Goal: Task Accomplishment & Management: Manage account settings

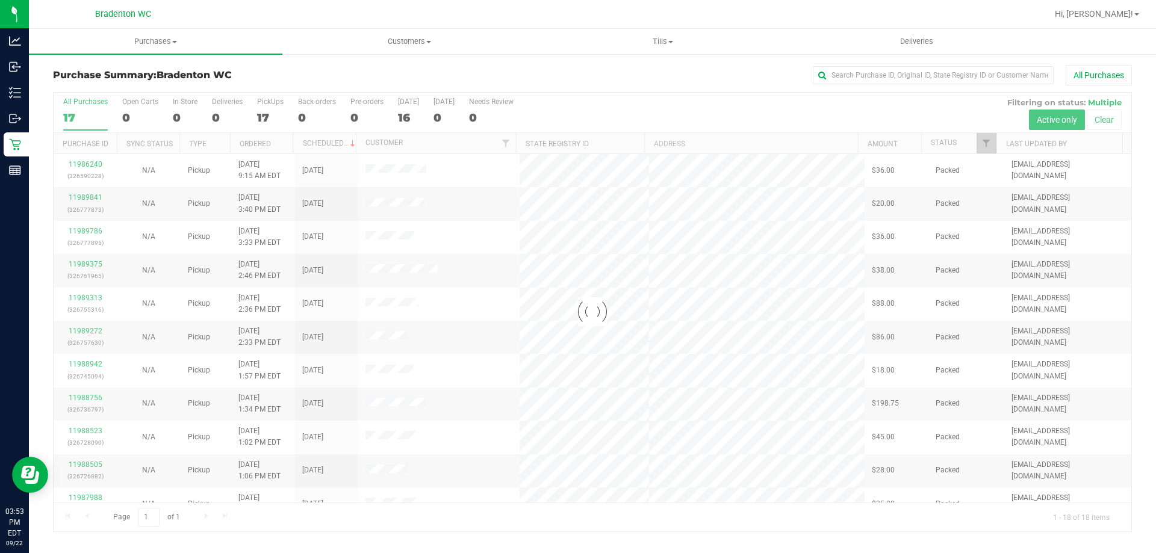
click at [995, 145] on div at bounding box center [593, 312] width 1078 height 439
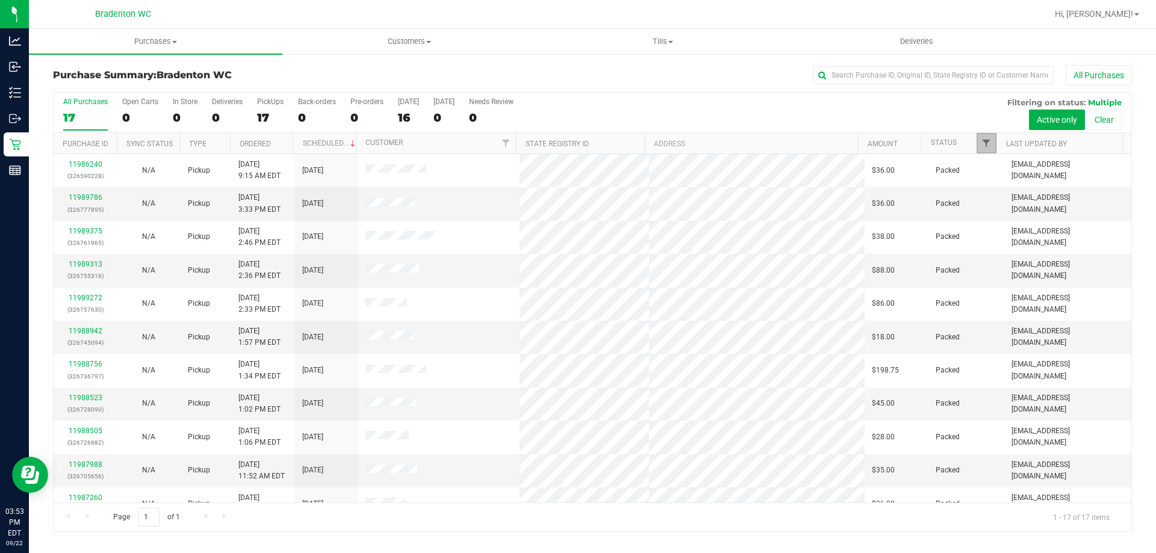
click at [987, 143] on span "Filter" at bounding box center [986, 143] width 10 height 10
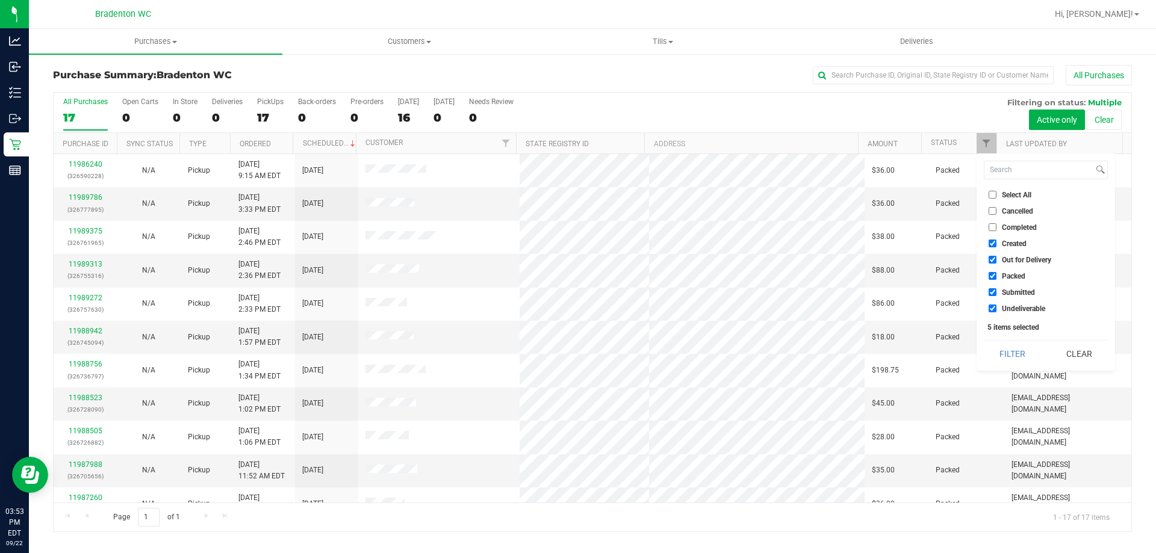
click at [1015, 275] on span "Packed" at bounding box center [1013, 276] width 23 height 7
click at [997, 275] on input "Packed" at bounding box center [993, 276] width 8 height 8
checkbox input "false"
click at [1012, 359] on button "Filter" at bounding box center [1013, 354] width 58 height 26
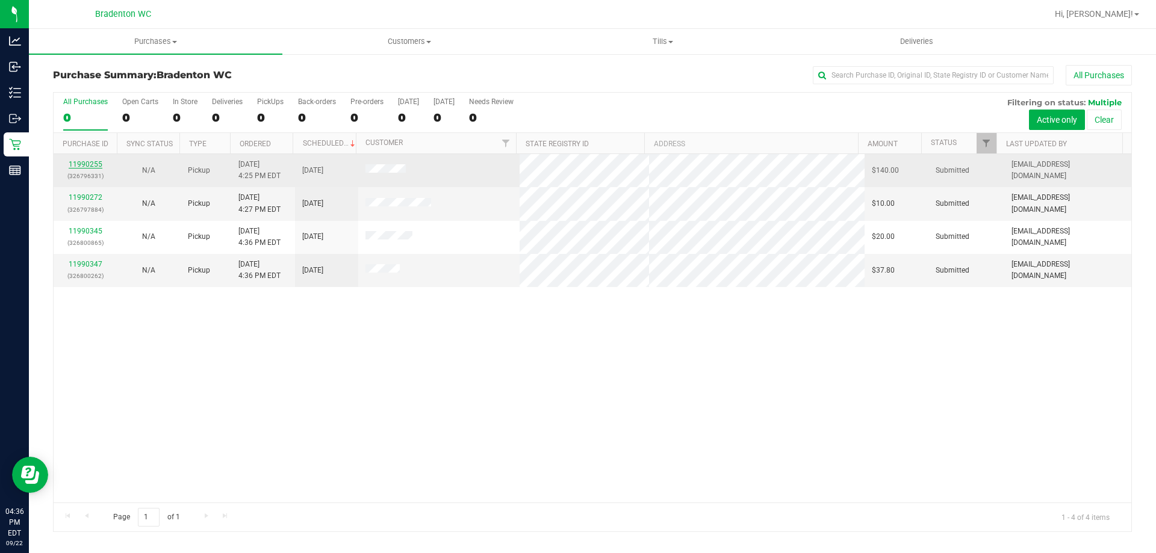
click at [82, 163] on link "11990255" at bounding box center [86, 164] width 34 height 8
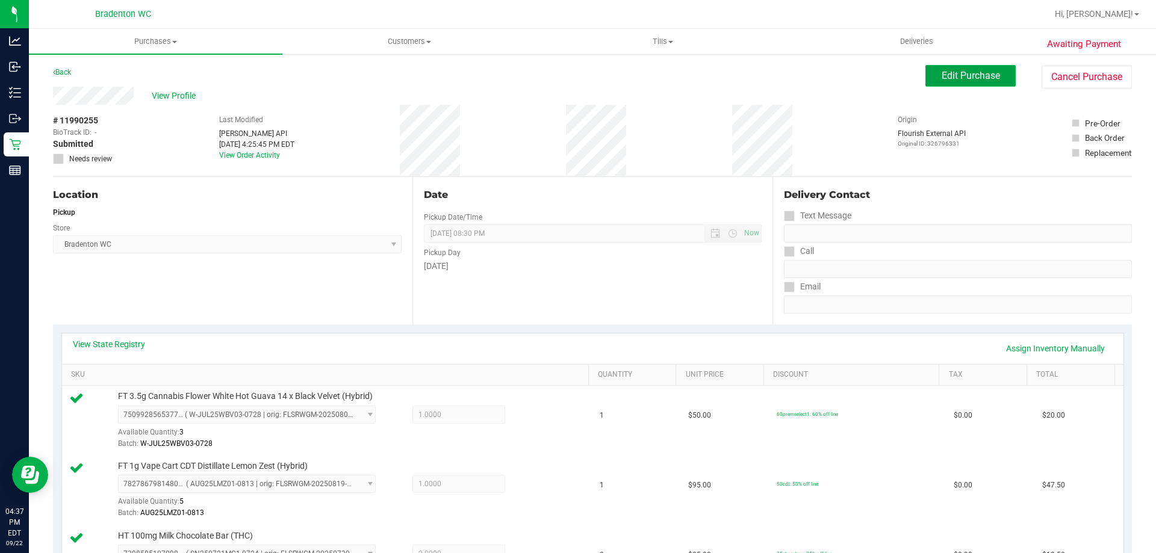
click at [968, 78] on span "Edit Purchase" at bounding box center [971, 75] width 58 height 11
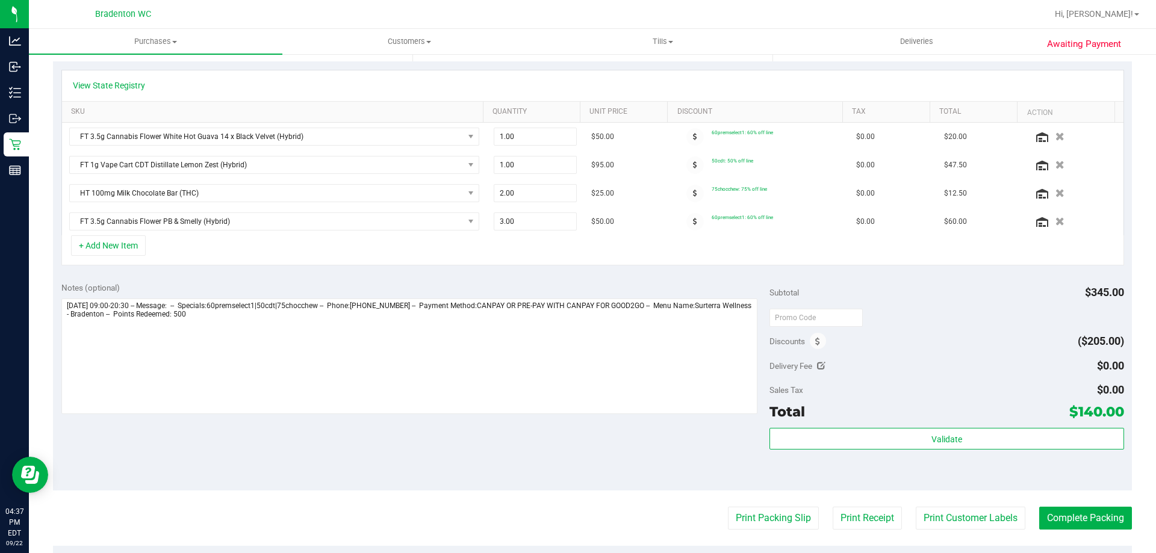
scroll to position [261, 0]
click at [815, 344] on icon at bounding box center [817, 344] width 5 height 8
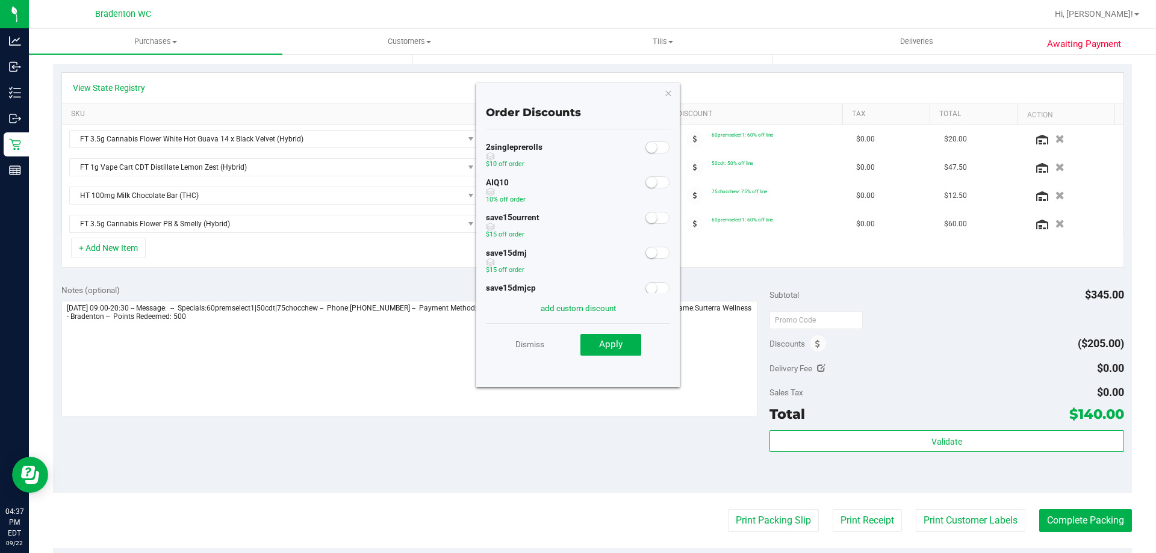
click at [646, 183] on small at bounding box center [651, 182] width 11 height 11
click at [616, 344] on span "Apply" at bounding box center [610, 344] width 23 height 11
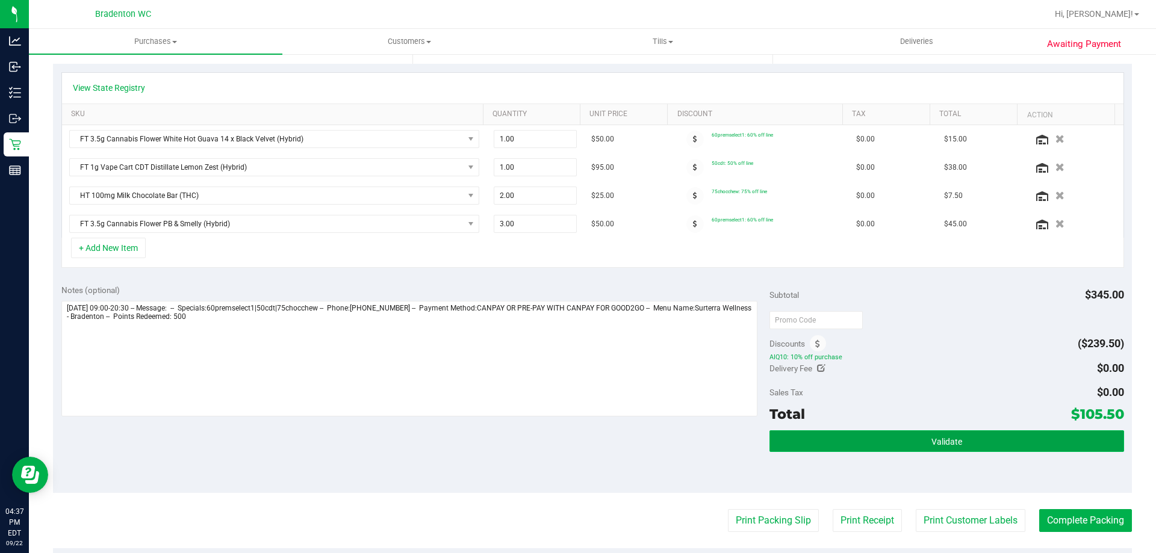
click at [845, 444] on button "Validate" at bounding box center [947, 442] width 354 height 22
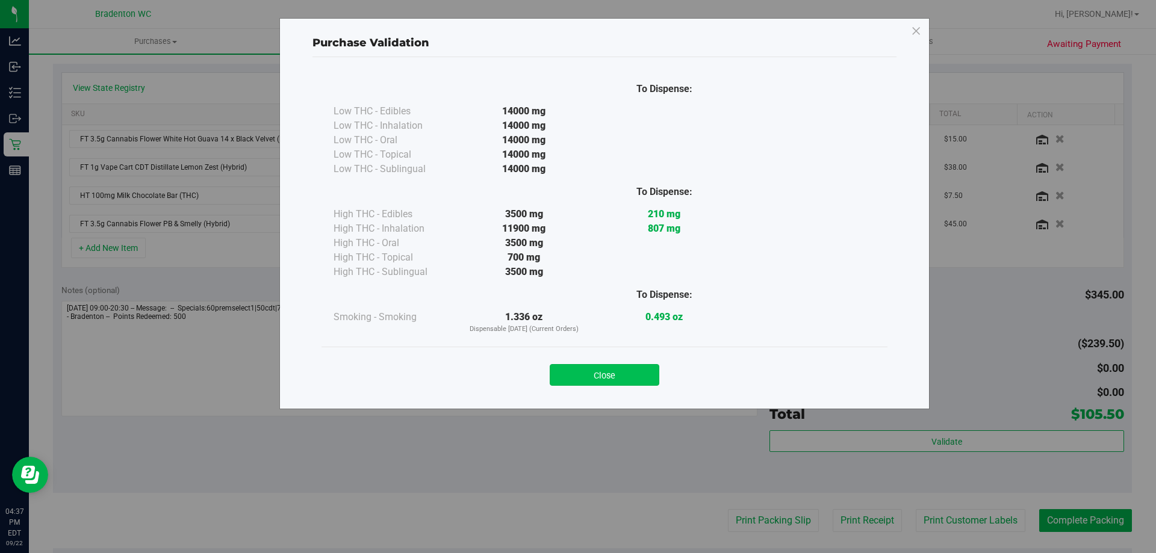
click at [625, 368] on button "Close" at bounding box center [605, 375] width 110 height 22
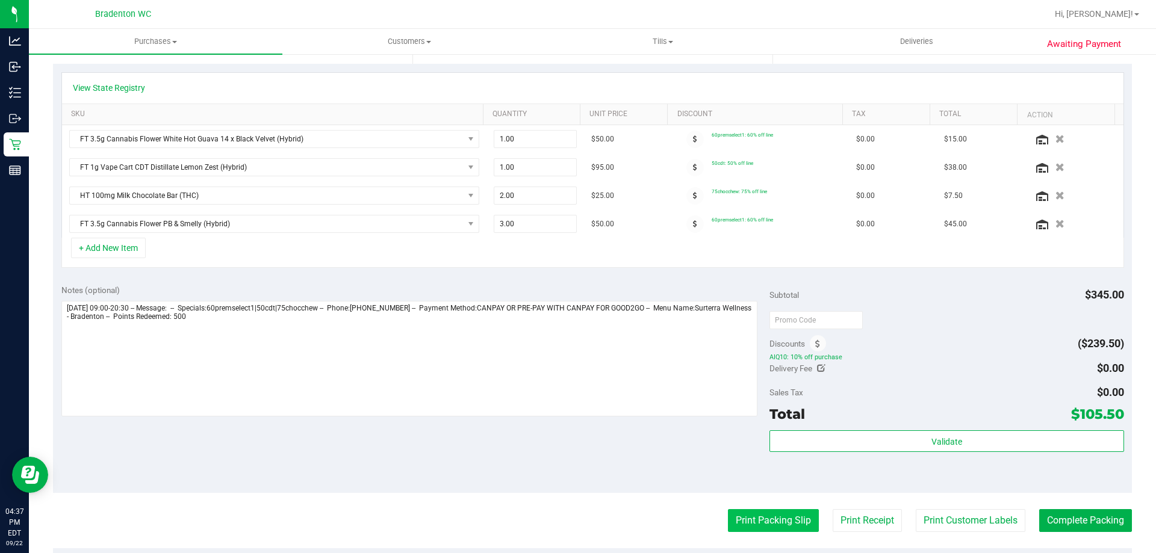
click at [795, 512] on button "Print Packing Slip" at bounding box center [773, 520] width 91 height 23
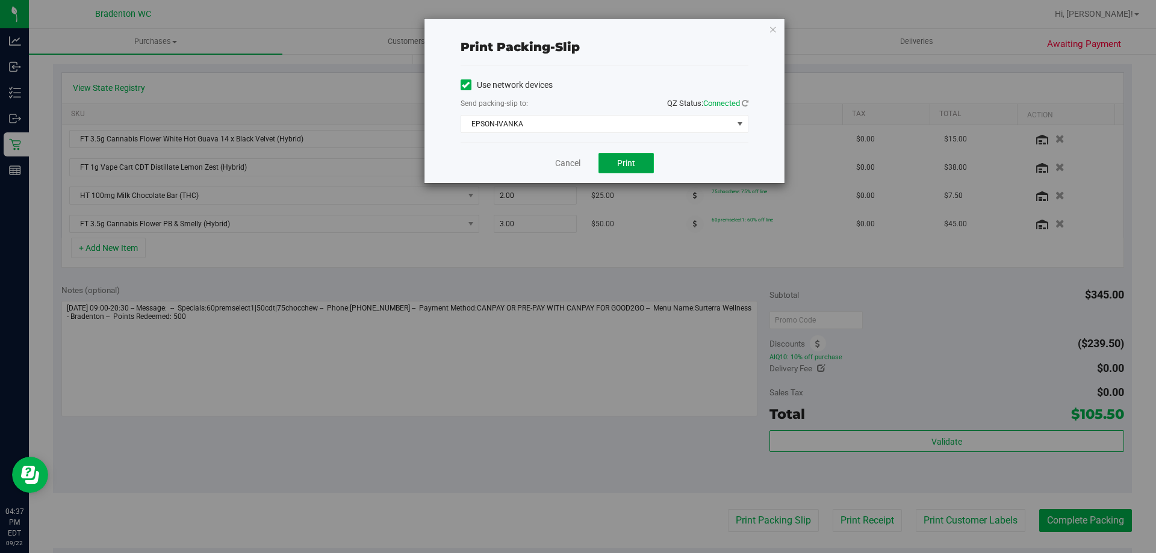
click at [632, 162] on span "Print" at bounding box center [626, 163] width 18 height 10
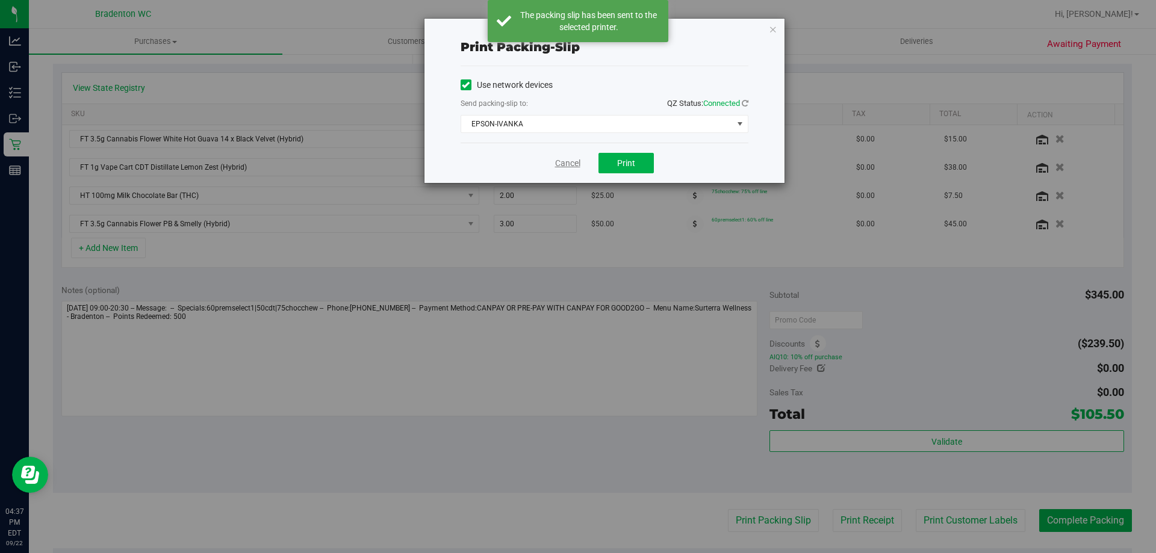
click at [562, 163] on link "Cancel" at bounding box center [567, 163] width 25 height 13
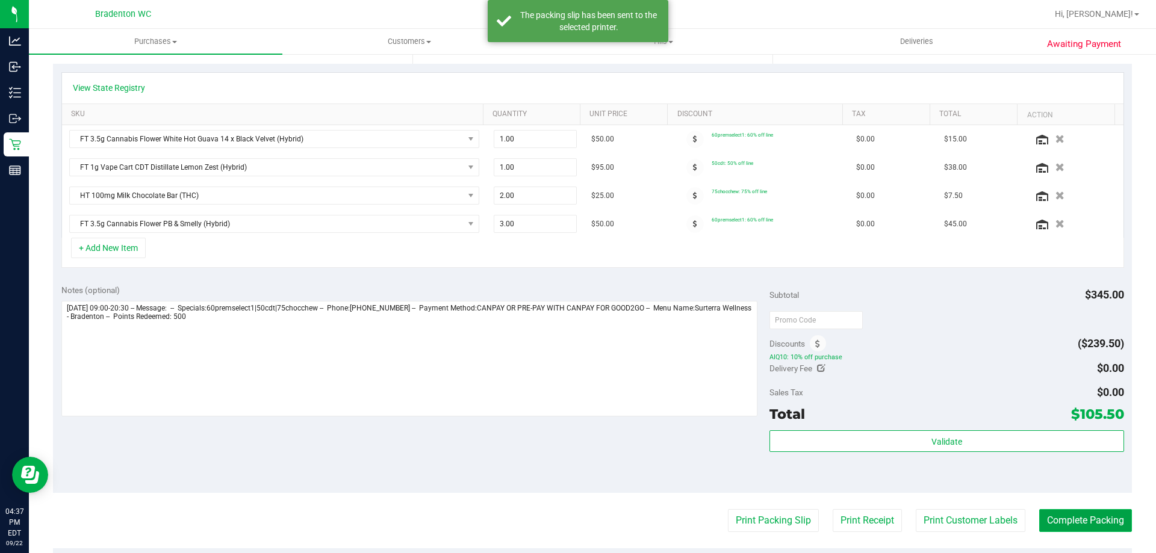
click at [1080, 532] on button "Complete Packing" at bounding box center [1085, 520] width 93 height 23
click at [1052, 510] on button "Complete Packing" at bounding box center [1081, 520] width 102 height 23
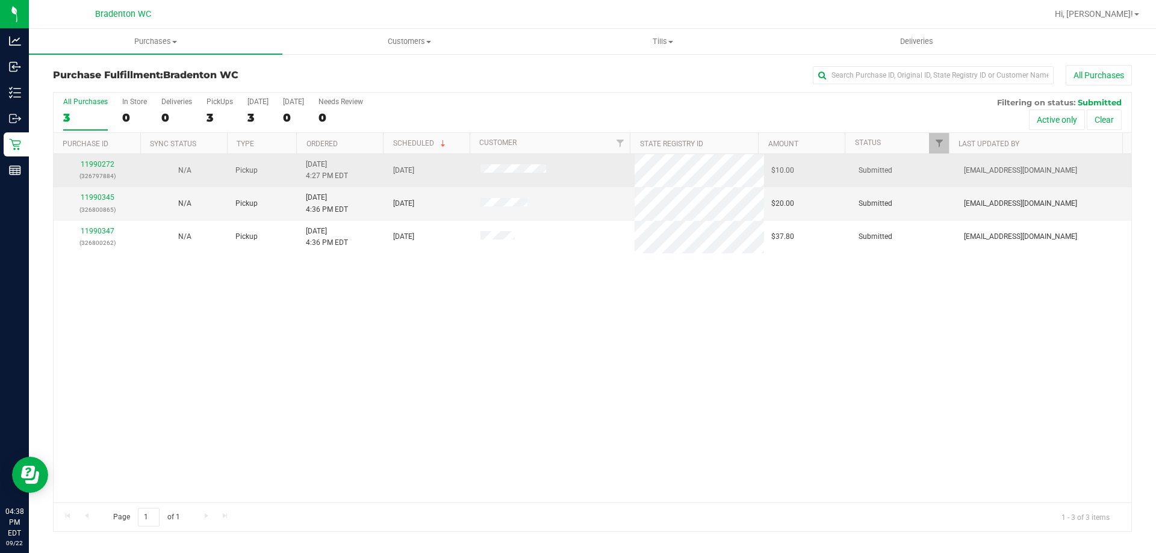
click at [108, 169] on div "11990272 (326797884)" at bounding box center [97, 170] width 73 height 23
click at [105, 168] on link "11990272" at bounding box center [98, 164] width 34 height 8
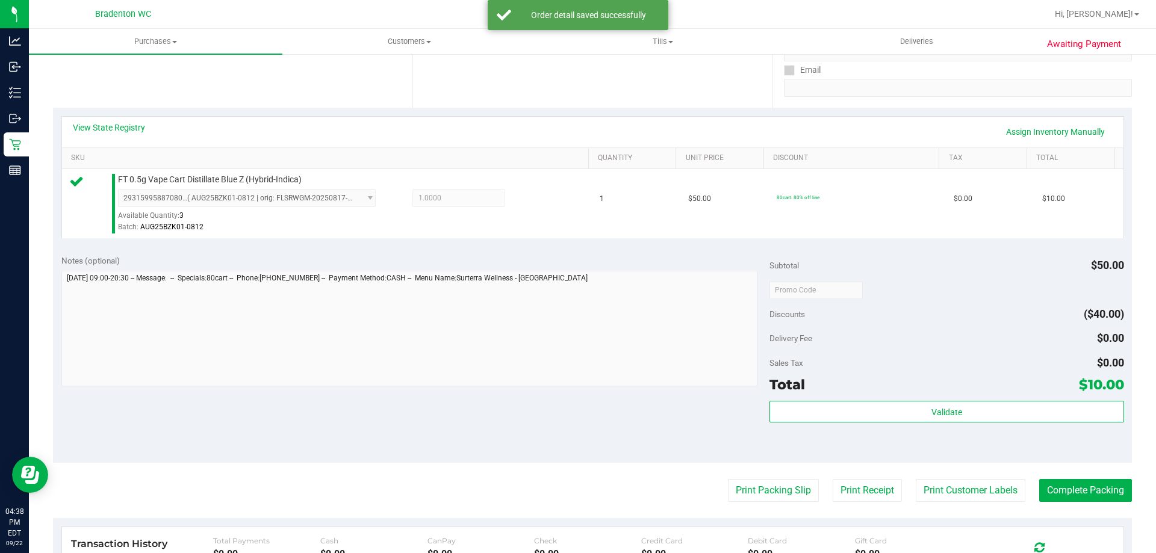
scroll to position [221, 0]
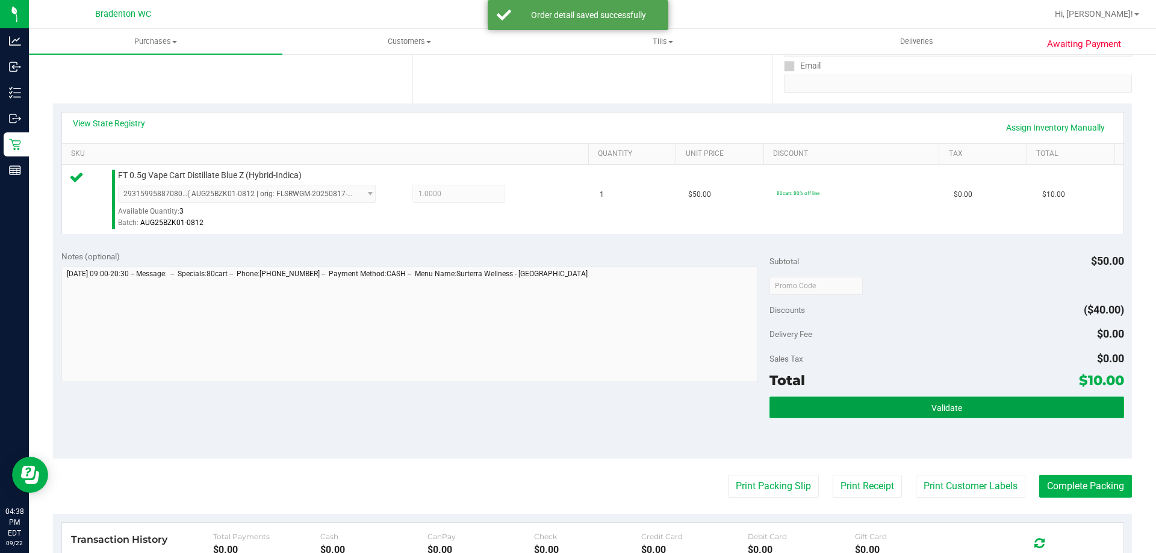
click at [898, 411] on button "Validate" at bounding box center [947, 408] width 354 height 22
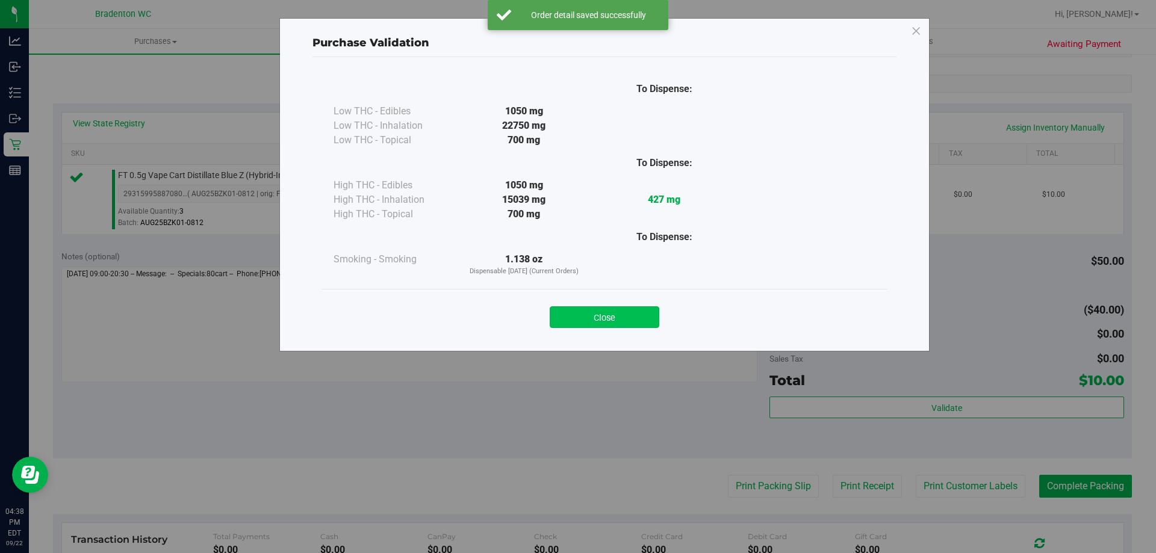
click at [634, 324] on button "Close" at bounding box center [605, 317] width 110 height 22
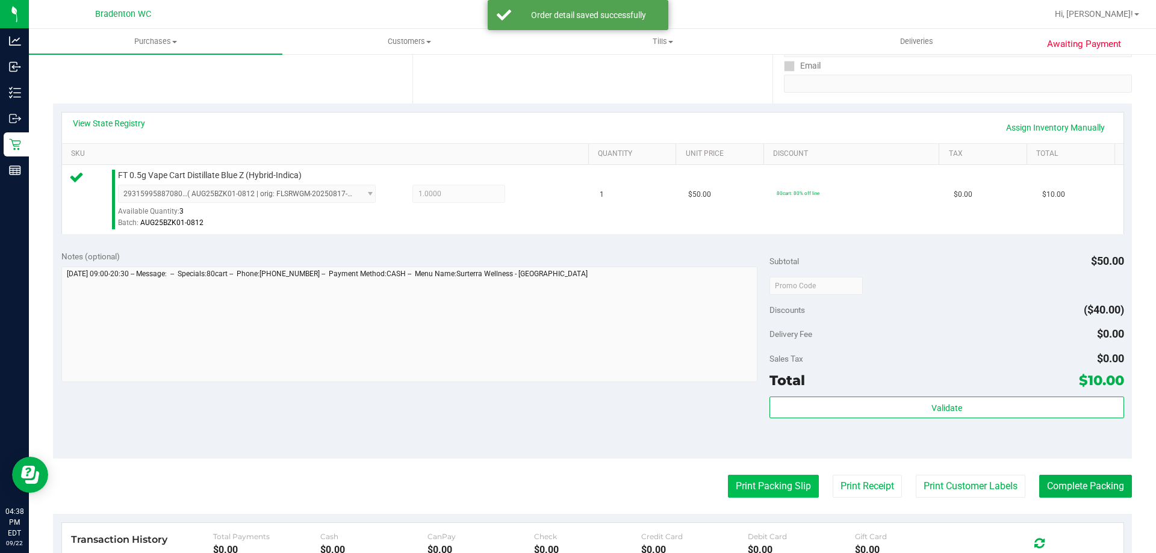
click at [745, 482] on button "Print Packing Slip" at bounding box center [773, 486] width 91 height 23
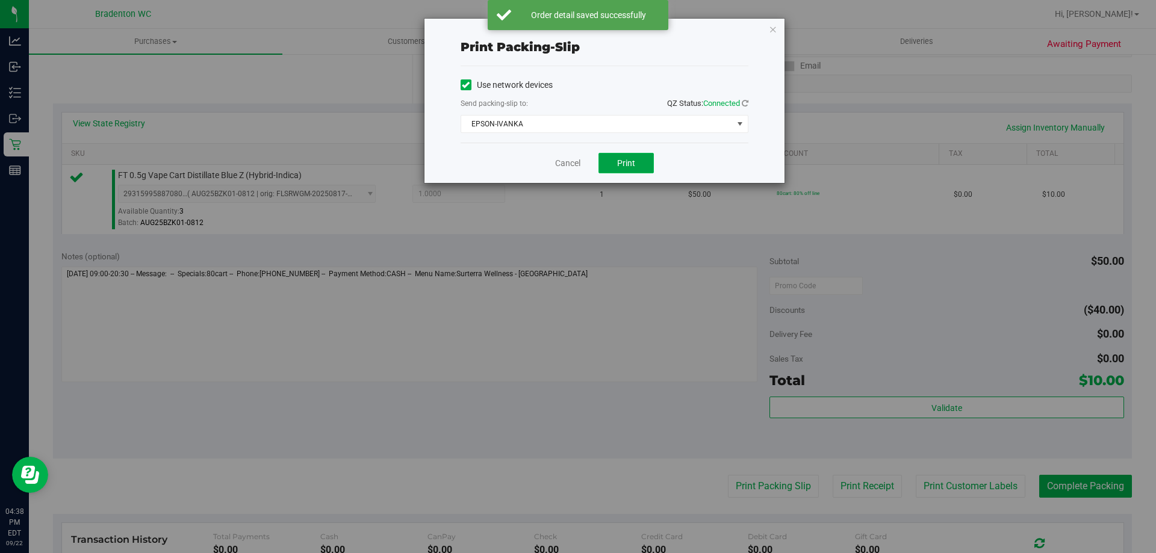
click at [620, 158] on span "Print" at bounding box center [626, 163] width 18 height 10
click at [573, 163] on link "Cancel" at bounding box center [567, 163] width 25 height 13
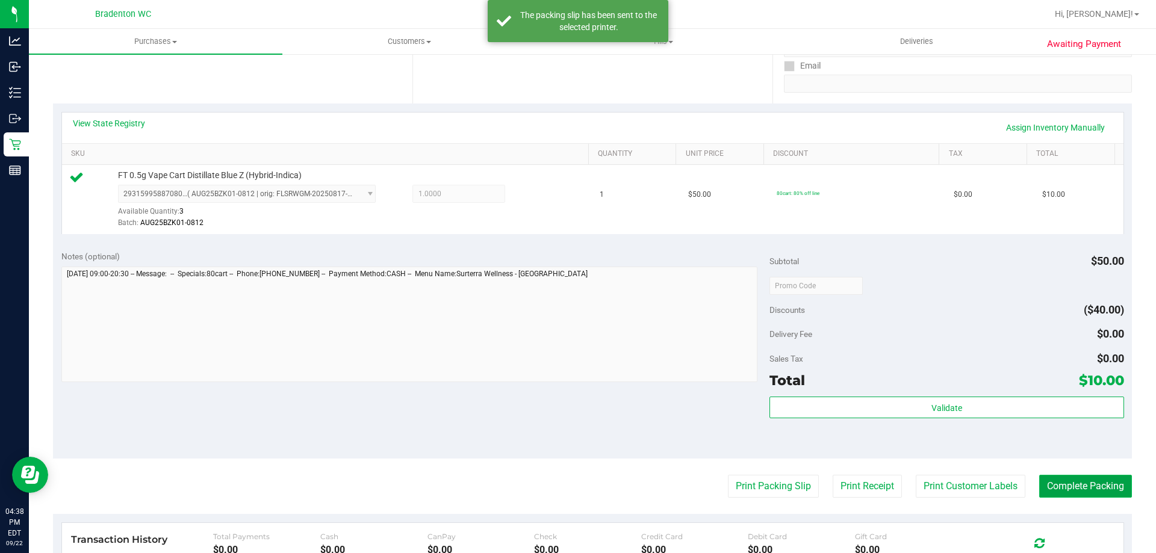
click at [1056, 482] on button "Complete Packing" at bounding box center [1085, 486] width 93 height 23
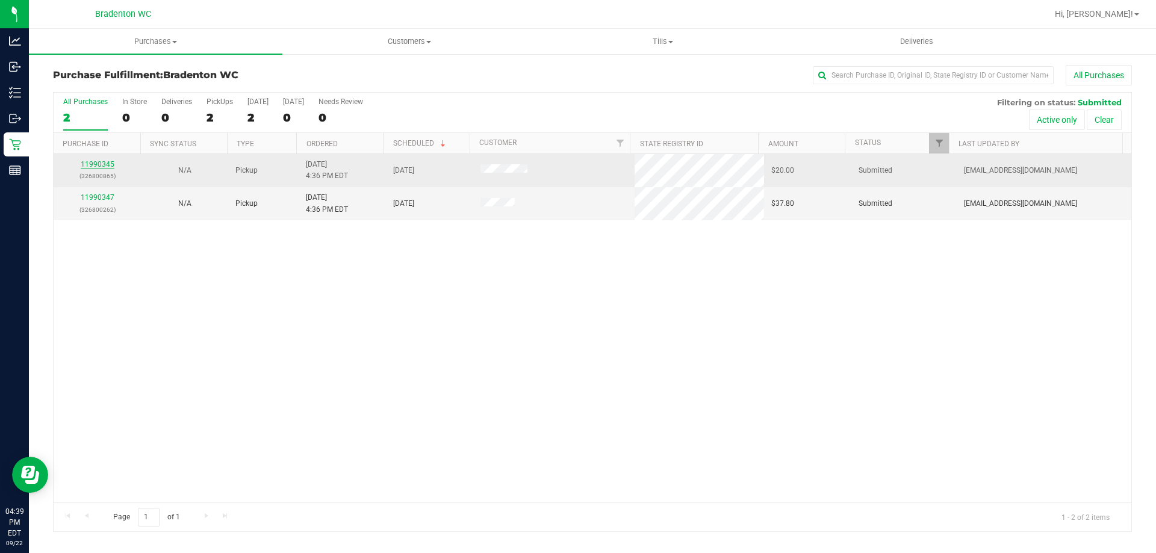
click at [108, 166] on link "11990345" at bounding box center [98, 164] width 34 height 8
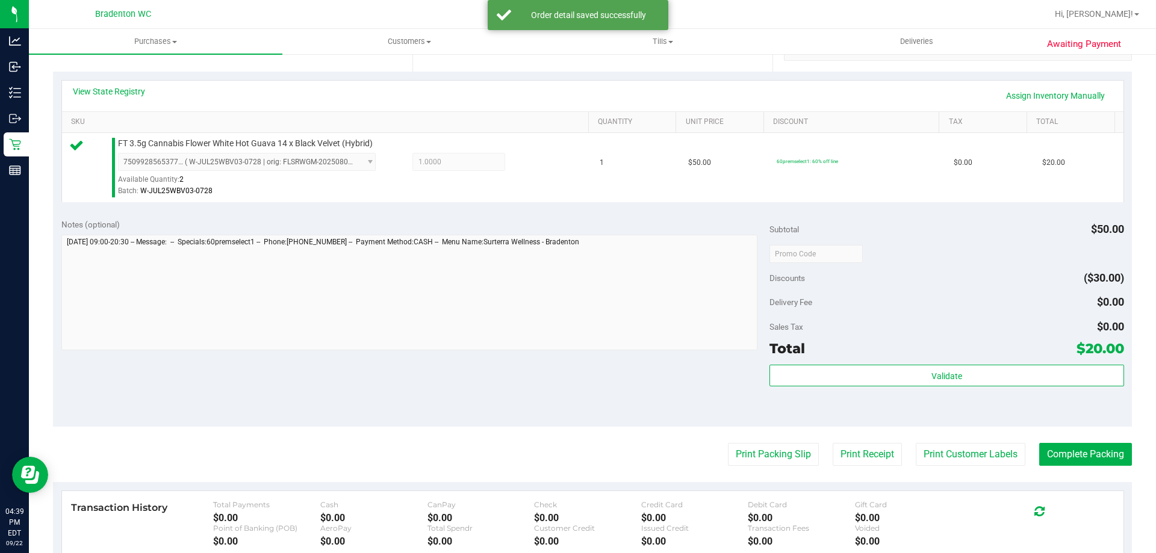
scroll to position [278, 0]
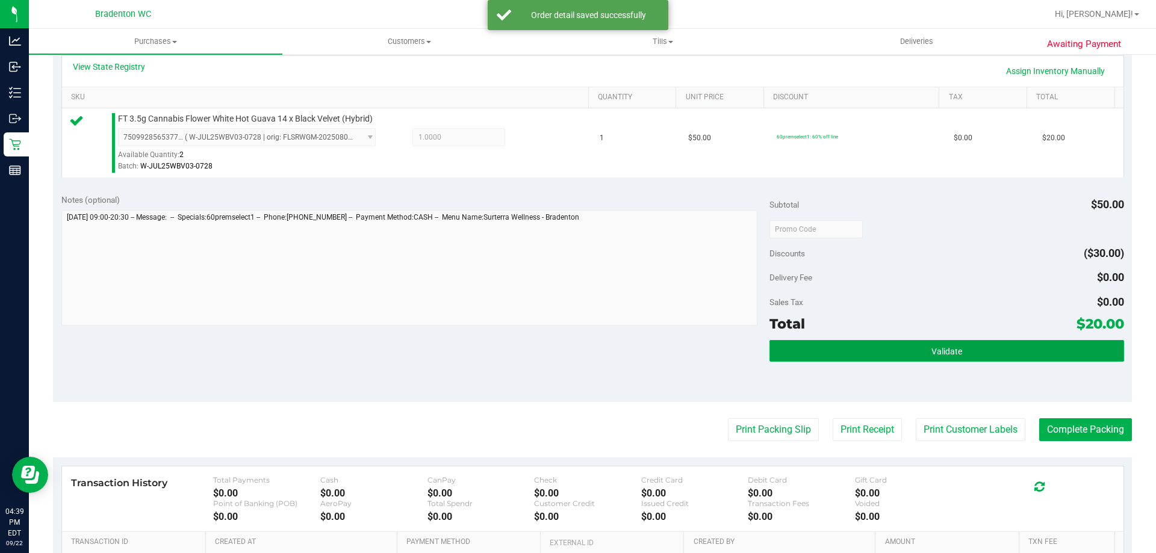
click at [832, 352] on button "Validate" at bounding box center [947, 351] width 354 height 22
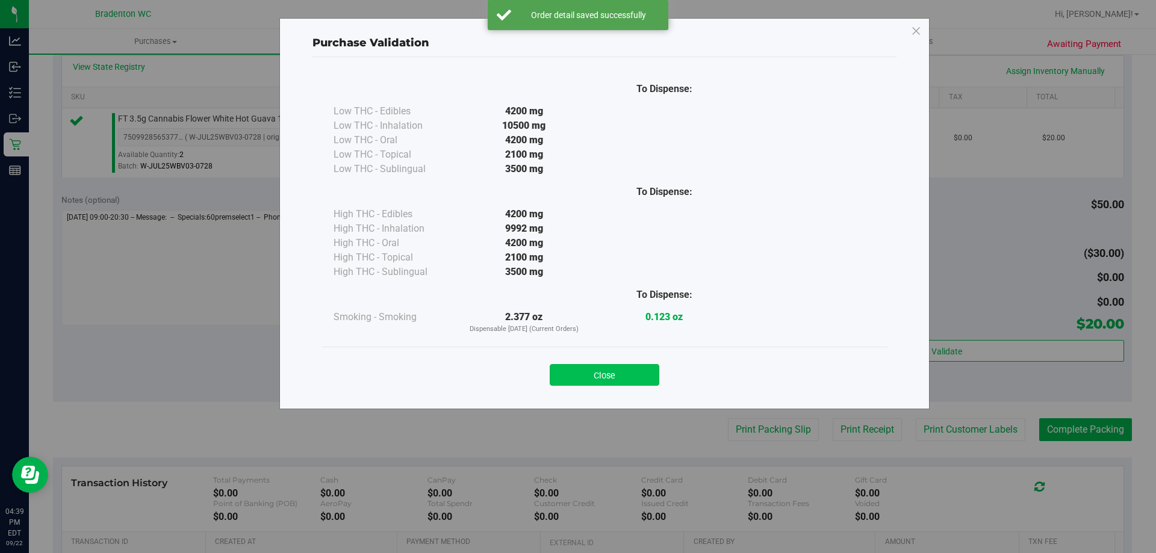
click at [606, 373] on button "Close" at bounding box center [605, 375] width 110 height 22
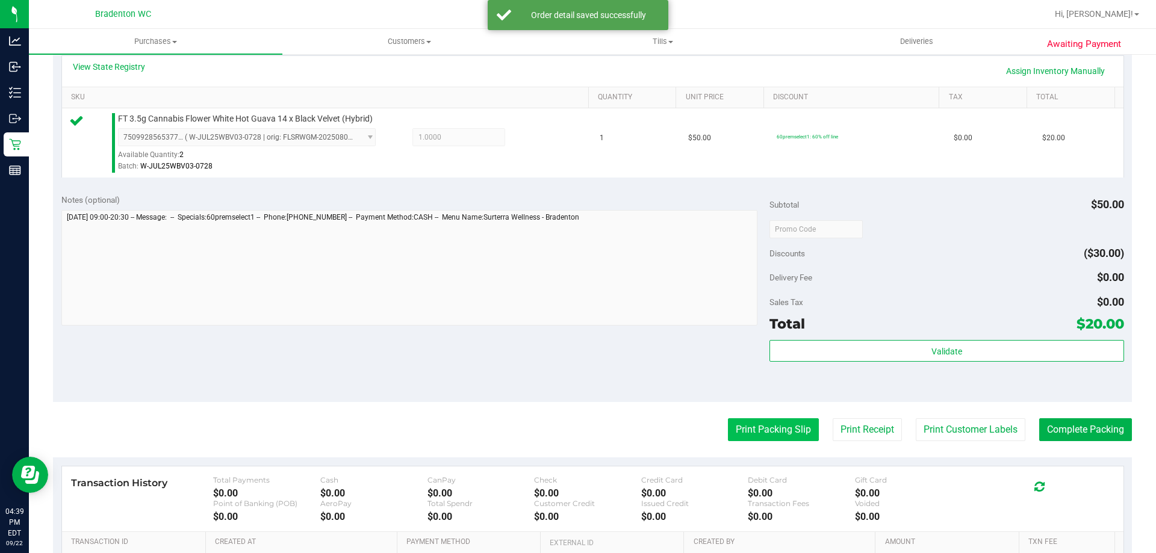
click at [737, 429] on button "Print Packing Slip" at bounding box center [773, 429] width 91 height 23
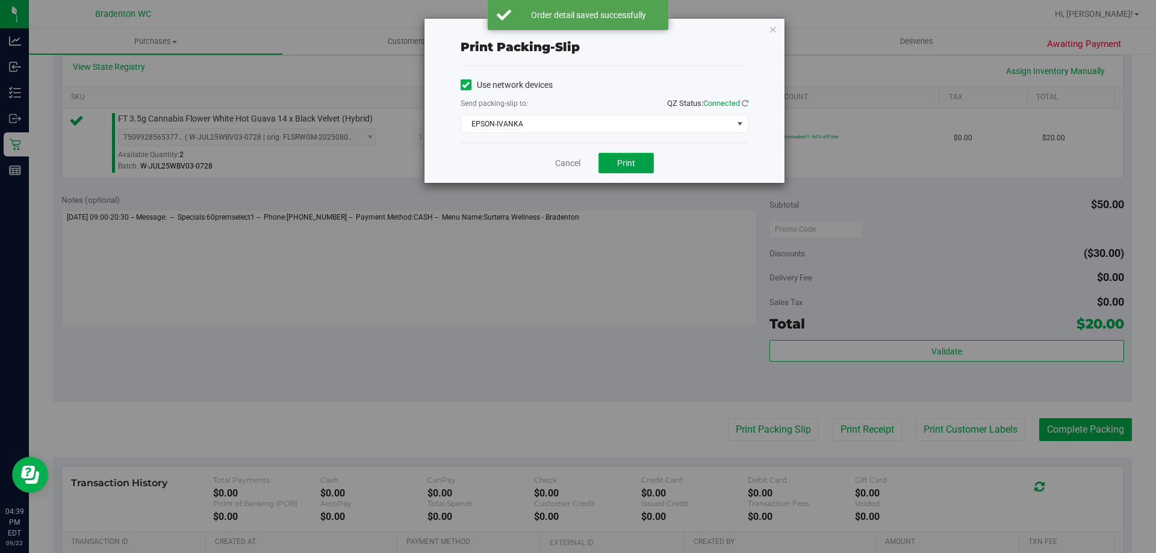
click at [634, 161] on span "Print" at bounding box center [626, 163] width 18 height 10
click at [566, 163] on link "Cancel" at bounding box center [567, 163] width 25 height 13
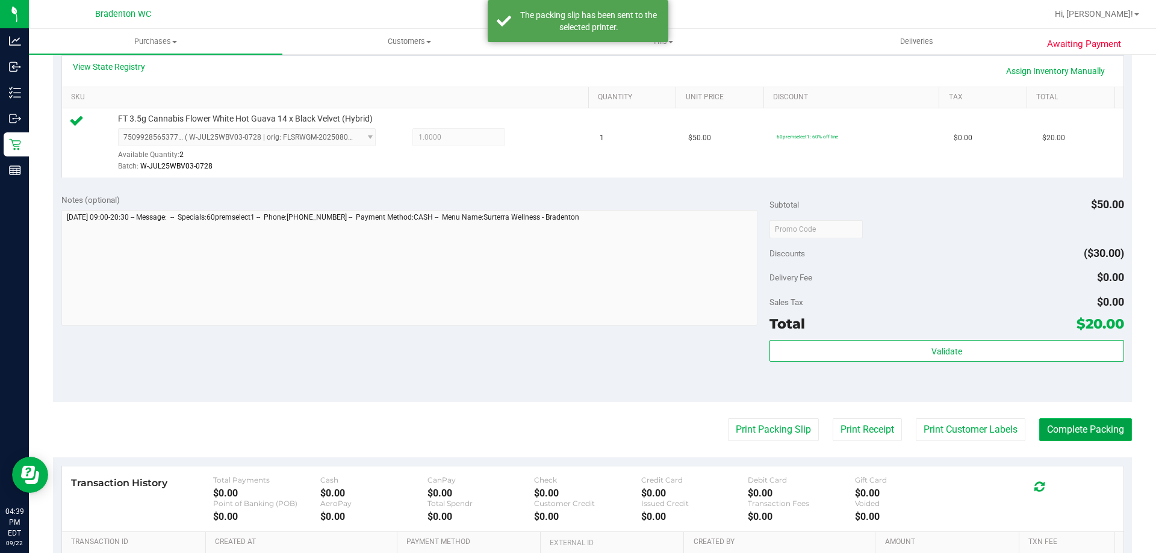
click at [1052, 425] on button "Complete Packing" at bounding box center [1085, 429] width 93 height 23
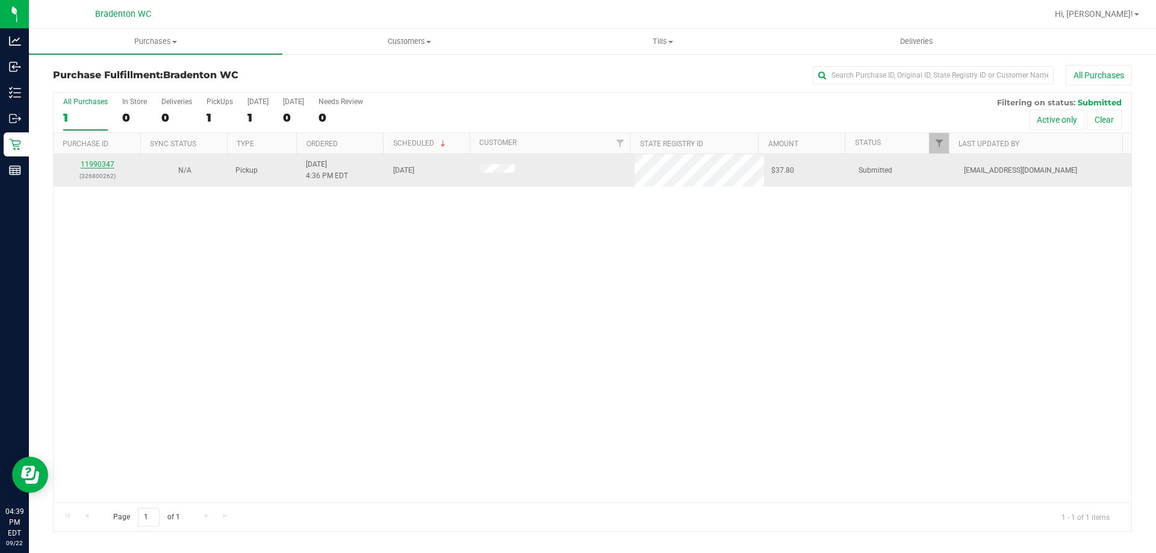
click at [103, 164] on link "11990347" at bounding box center [98, 164] width 34 height 8
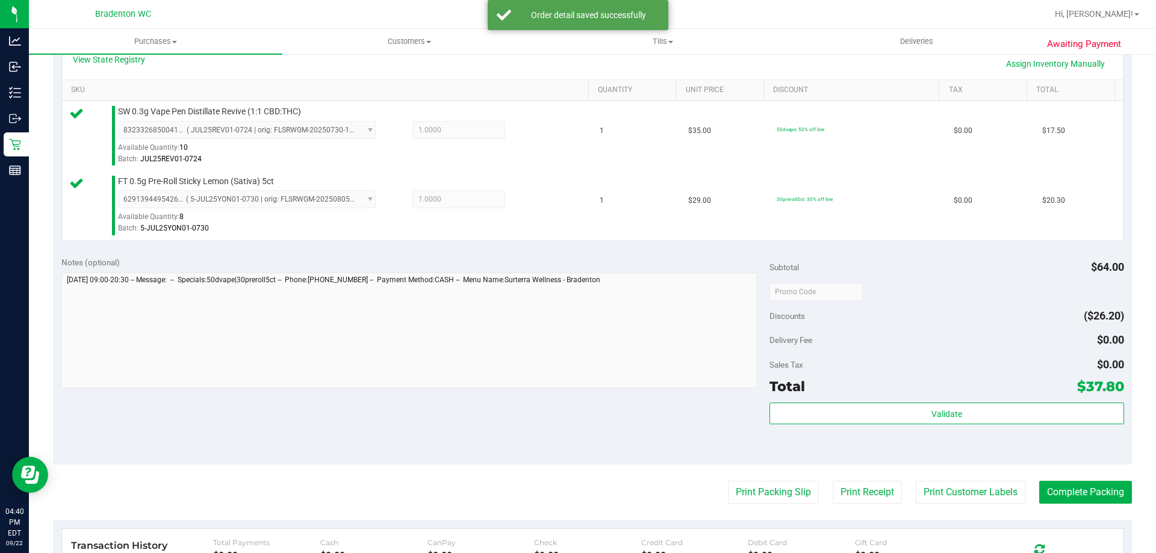
scroll to position [290, 0]
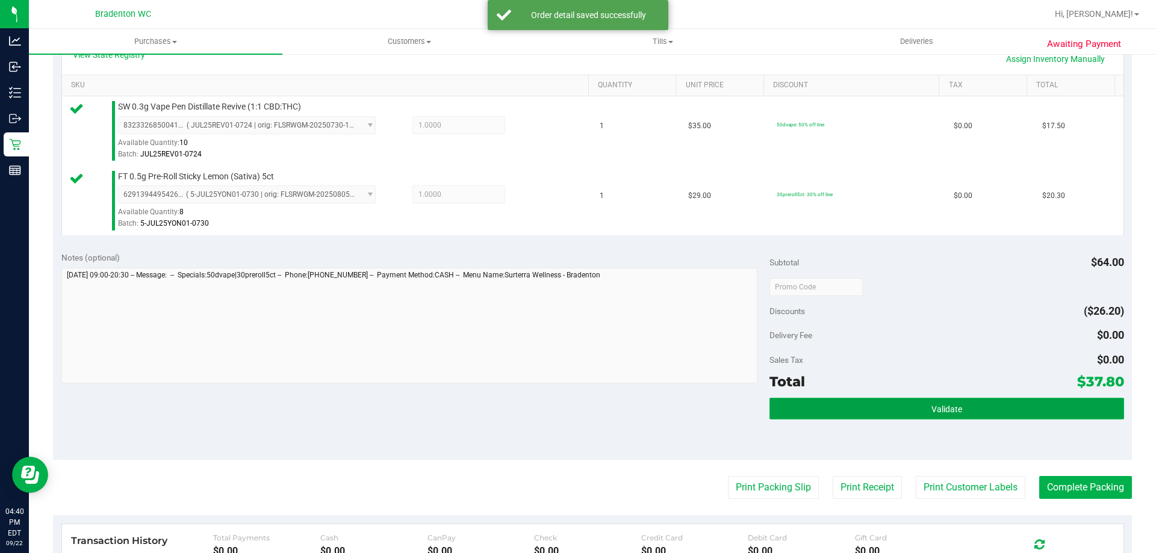
click at [829, 413] on button "Validate" at bounding box center [947, 409] width 354 height 22
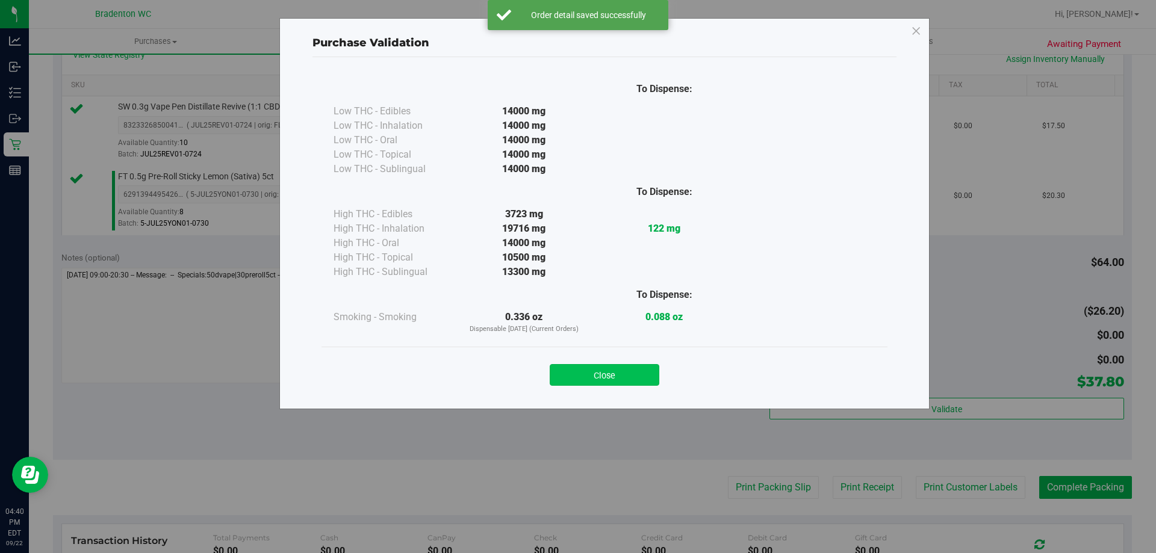
click at [612, 376] on button "Close" at bounding box center [605, 375] width 110 height 22
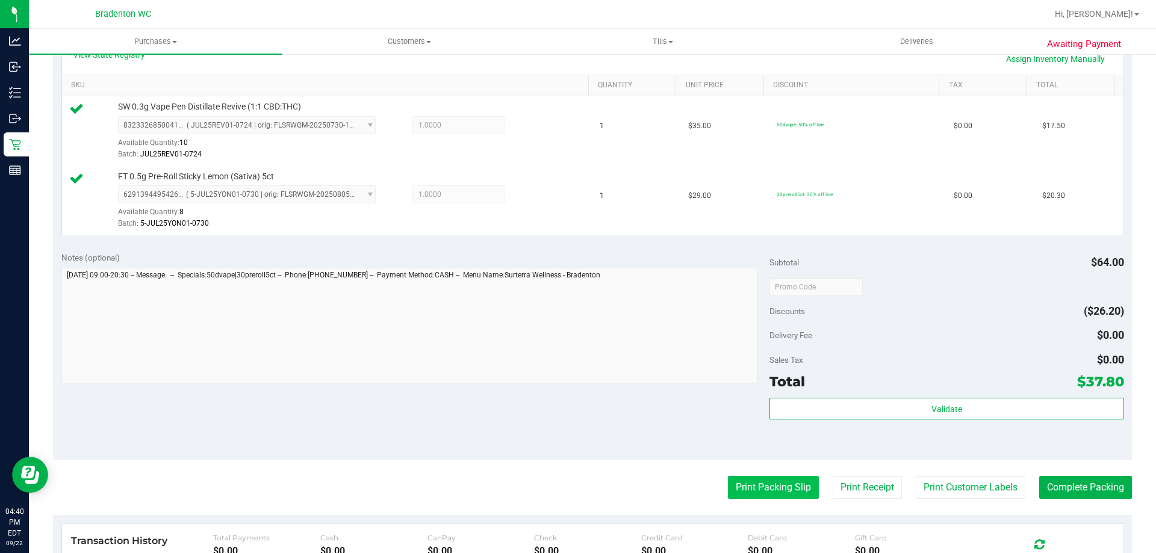
click at [738, 494] on button "Print Packing Slip" at bounding box center [773, 487] width 91 height 23
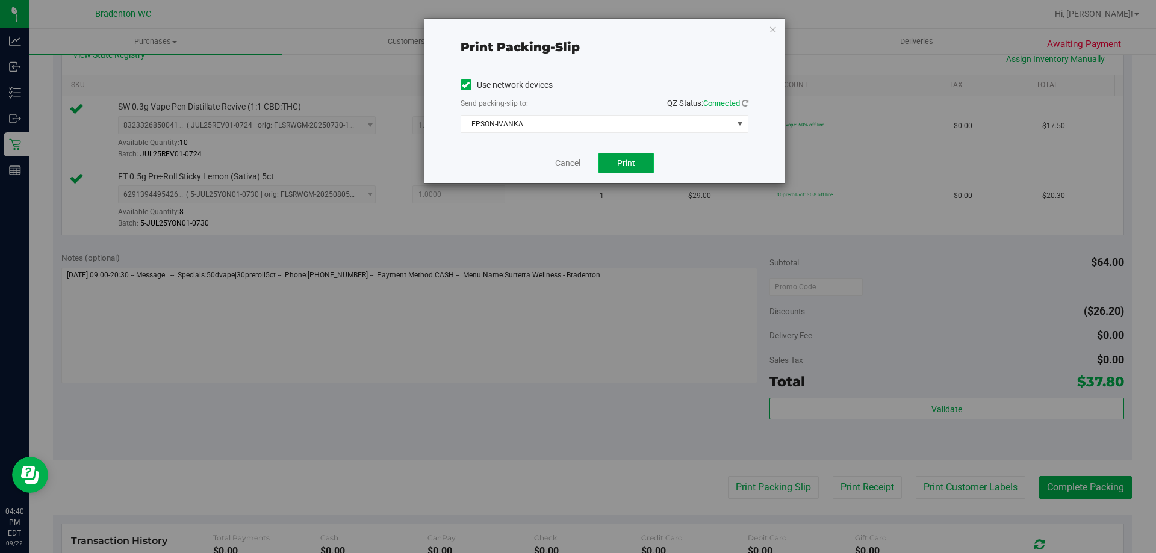
click at [620, 164] on span "Print" at bounding box center [626, 163] width 18 height 10
click at [564, 164] on link "Cancel" at bounding box center [567, 163] width 25 height 13
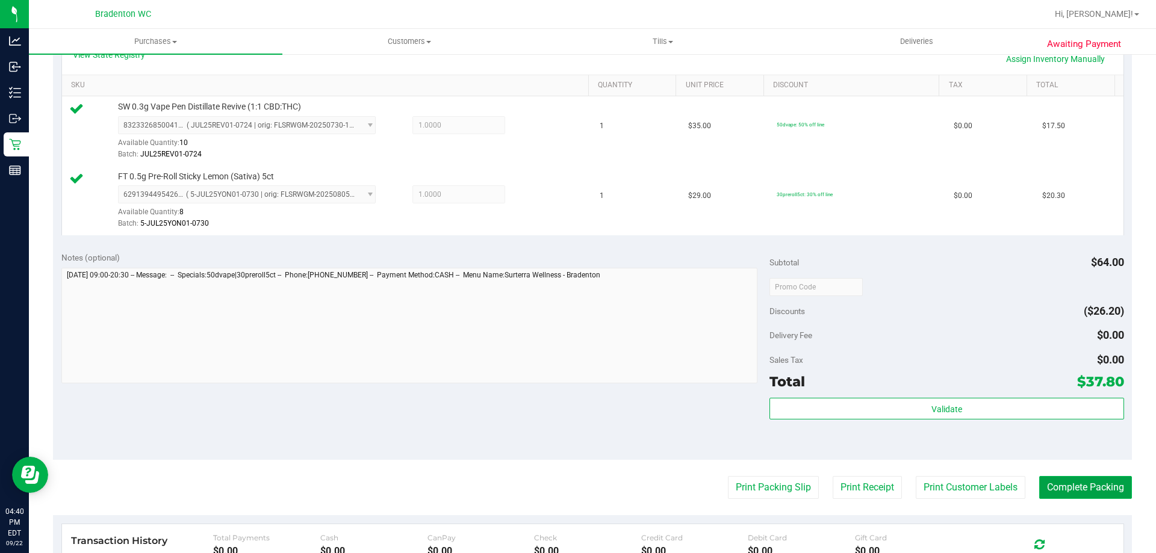
click at [1039, 490] on button "Complete Packing" at bounding box center [1085, 487] width 93 height 23
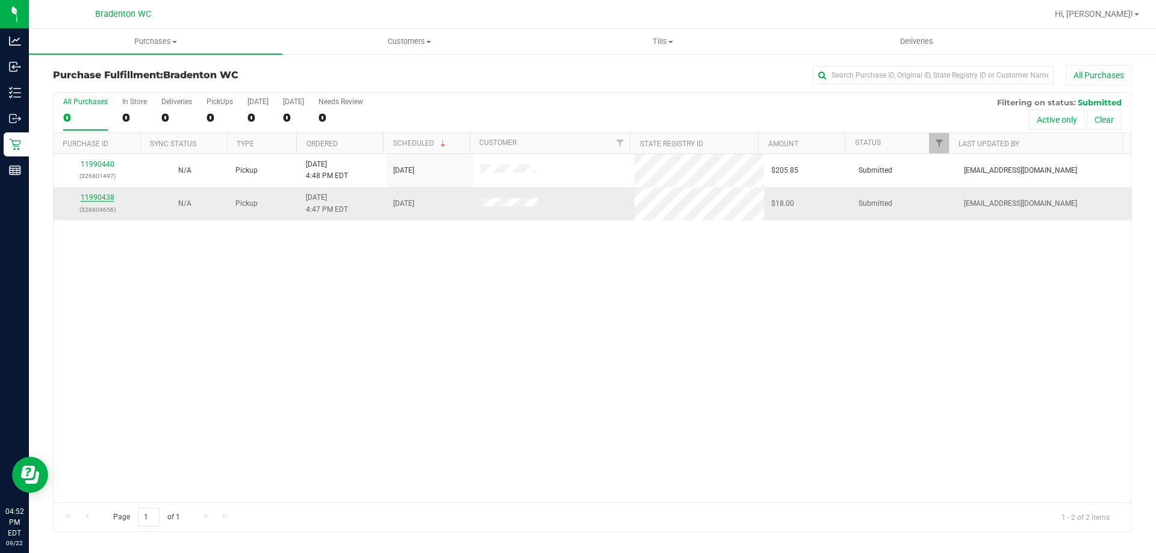
click at [98, 200] on link "11990438" at bounding box center [98, 197] width 34 height 8
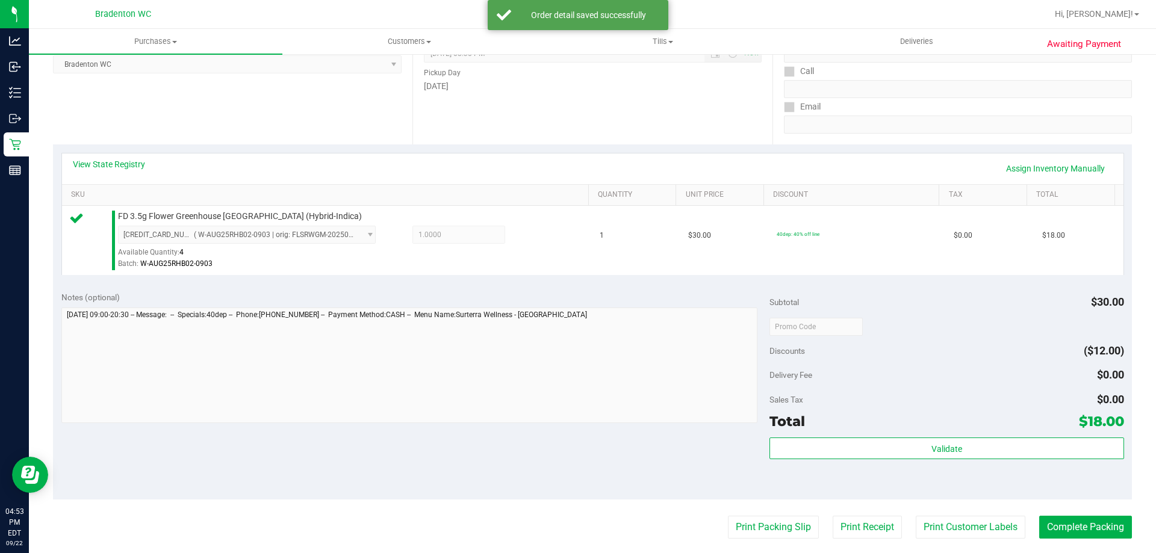
scroll to position [184, 0]
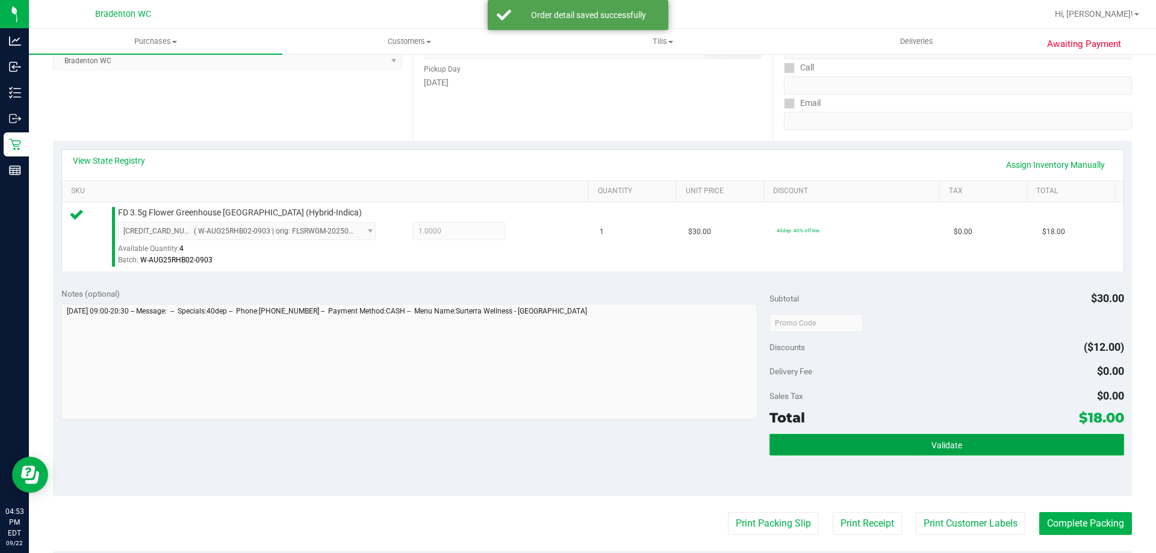
click at [848, 434] on button "Validate" at bounding box center [947, 445] width 354 height 22
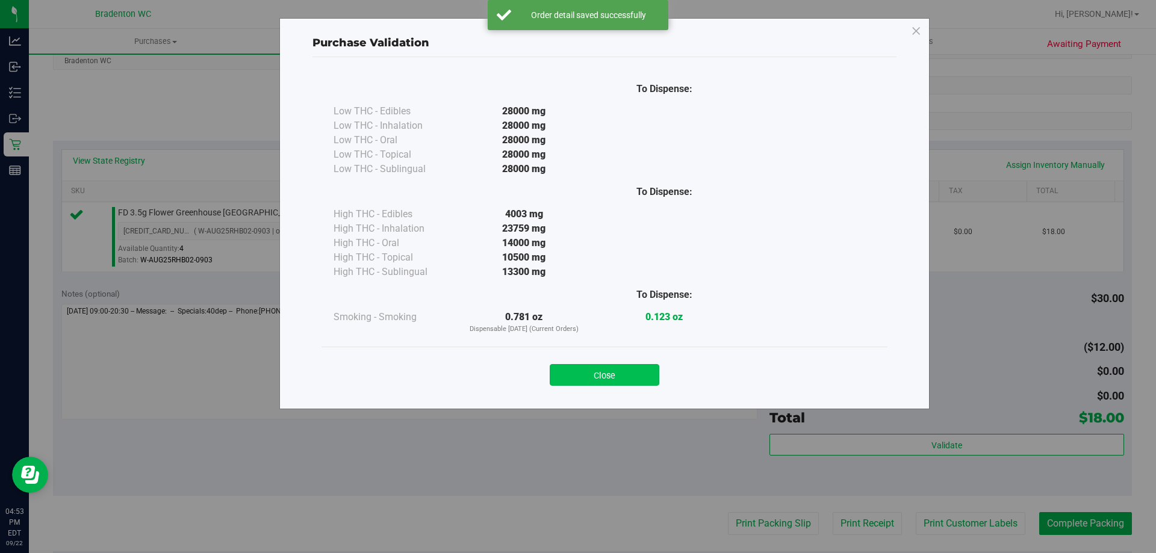
click at [622, 378] on button "Close" at bounding box center [605, 375] width 110 height 22
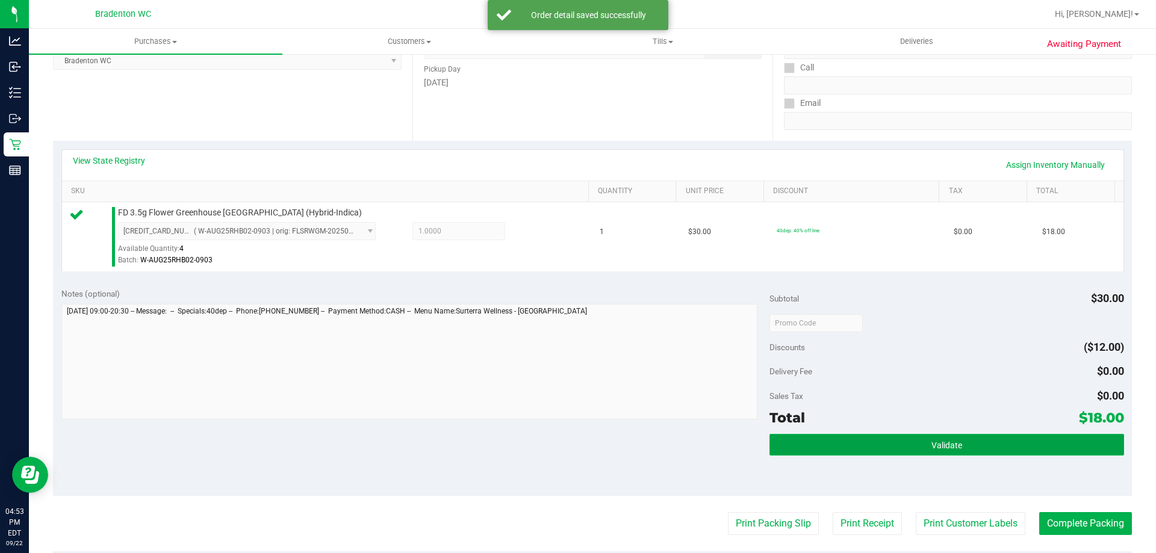
click at [822, 449] on button "Validate" at bounding box center [947, 445] width 354 height 22
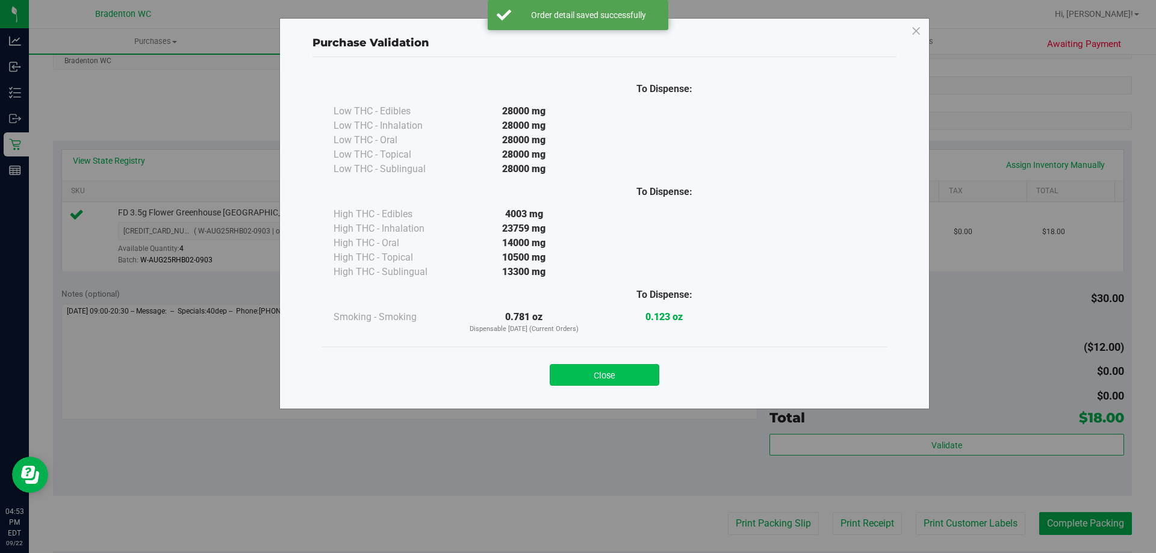
click at [621, 378] on button "Close" at bounding box center [605, 375] width 110 height 22
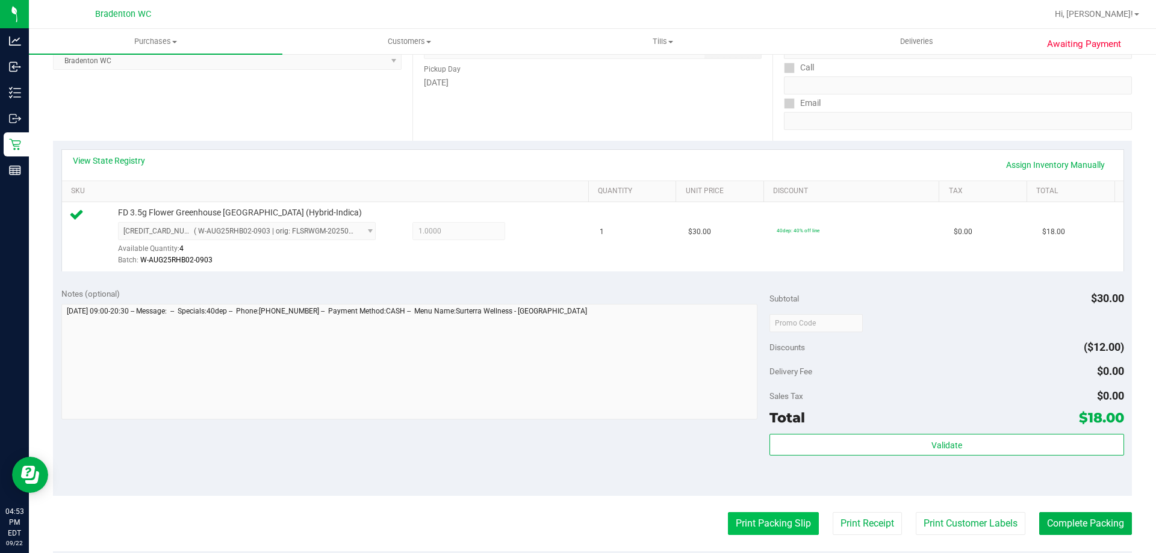
click at [756, 529] on button "Print Packing Slip" at bounding box center [773, 523] width 91 height 23
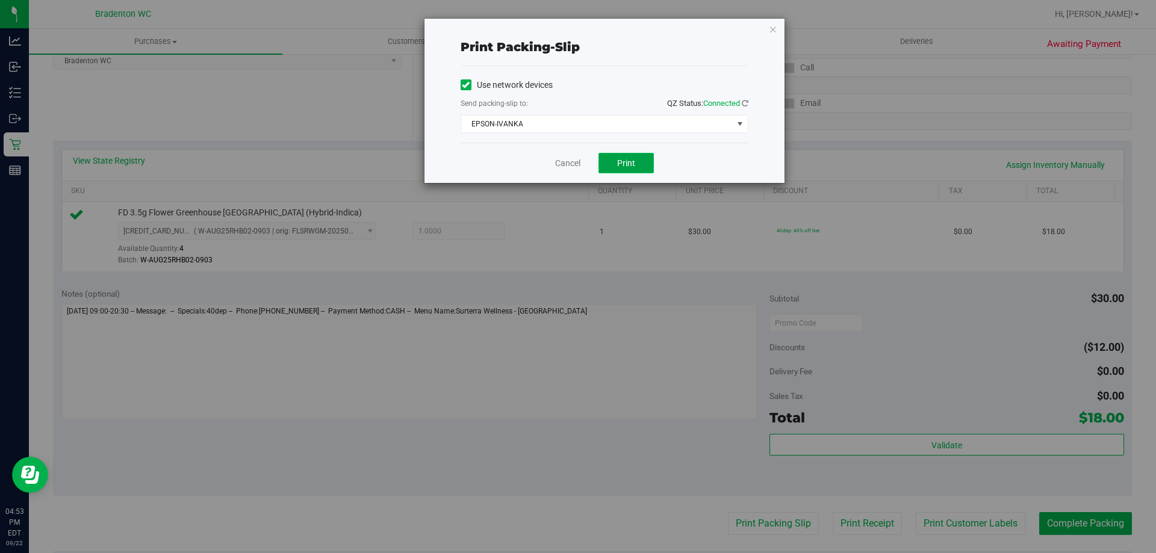
click at [618, 163] on span "Print" at bounding box center [626, 163] width 18 height 10
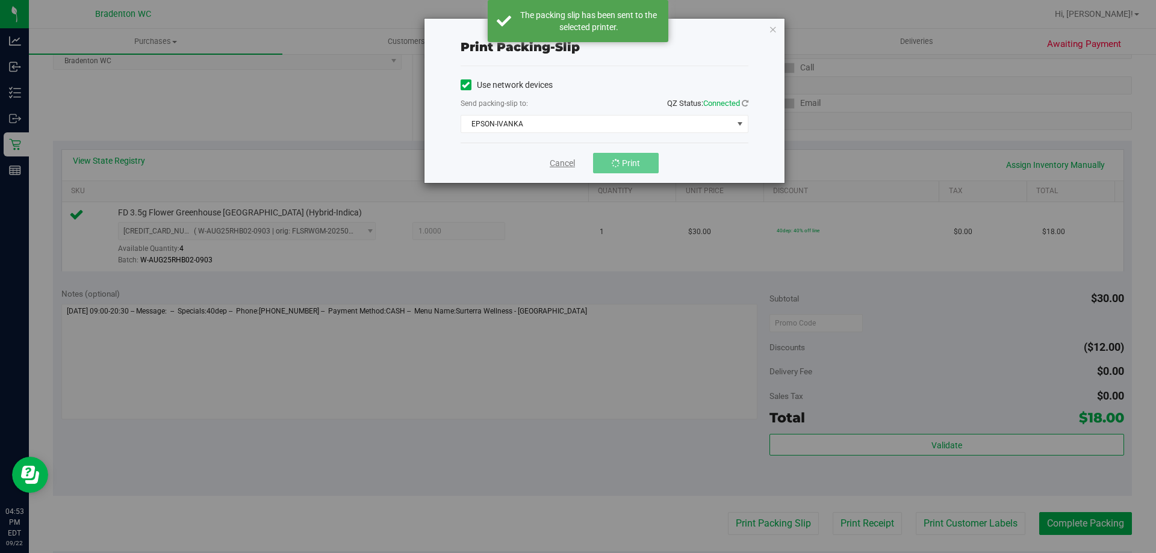
click at [557, 164] on link "Cancel" at bounding box center [562, 163] width 25 height 13
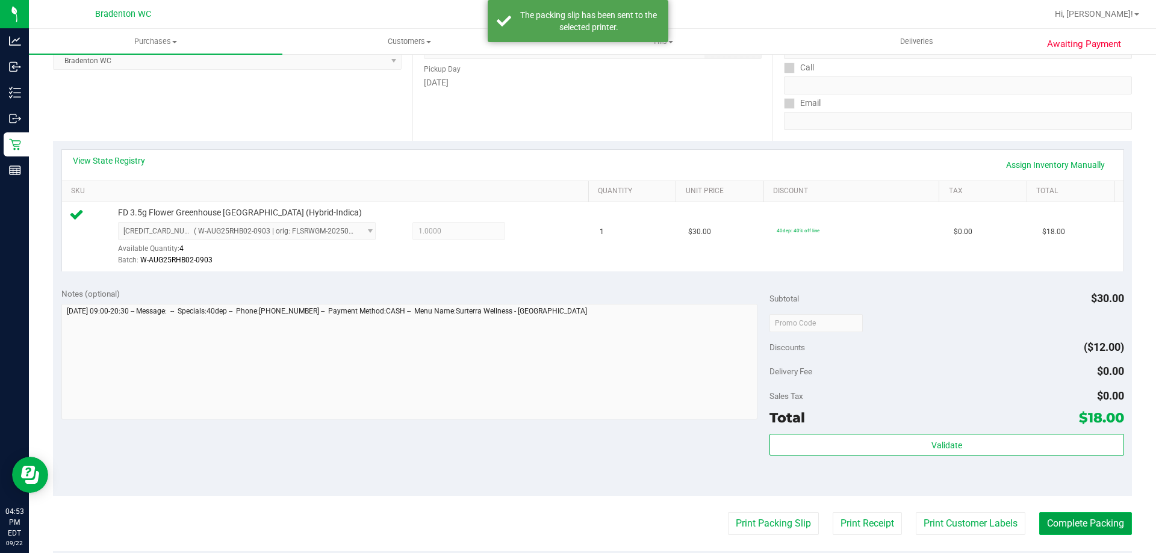
click at [1069, 521] on button "Complete Packing" at bounding box center [1085, 523] width 93 height 23
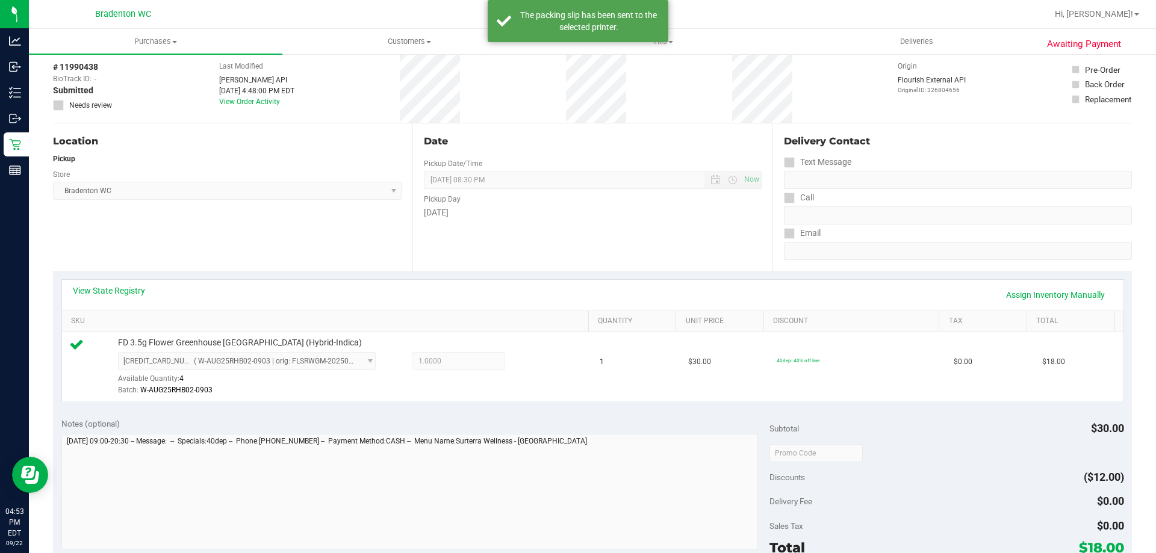
scroll to position [0, 0]
